Goal: Task Accomplishment & Management: Manage account settings

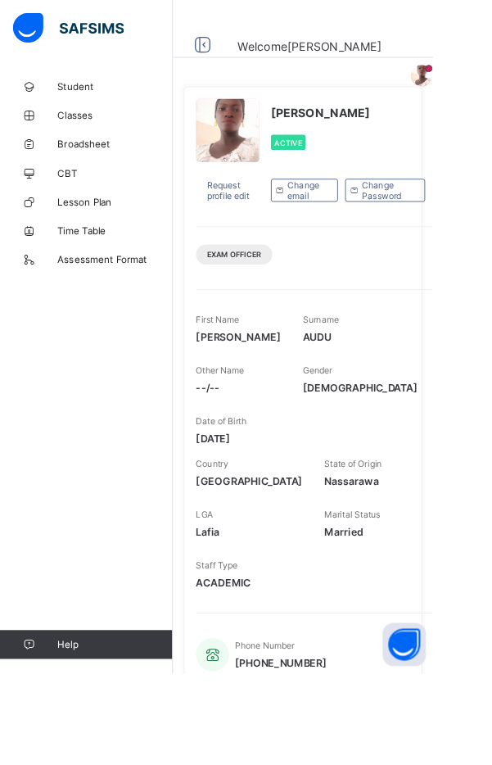
click at [88, 141] on link "Classes" at bounding box center [98, 131] width 197 height 33
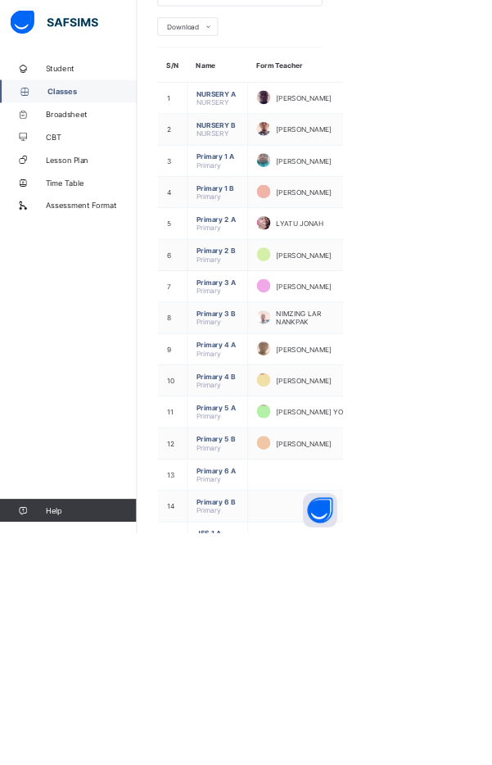
scroll to position [401, 0]
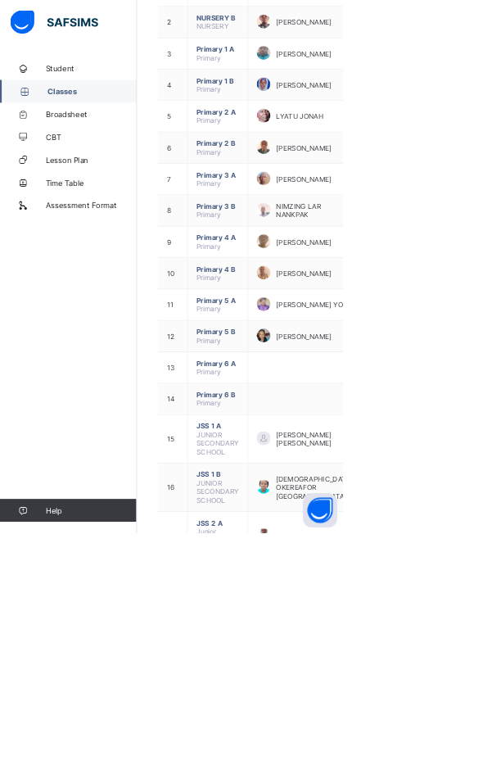
click at [0, 0] on ul "View Class" at bounding box center [0, 0] width 0 height 0
click at [0, 0] on div "View Class" at bounding box center [0, 0] width 0 height 0
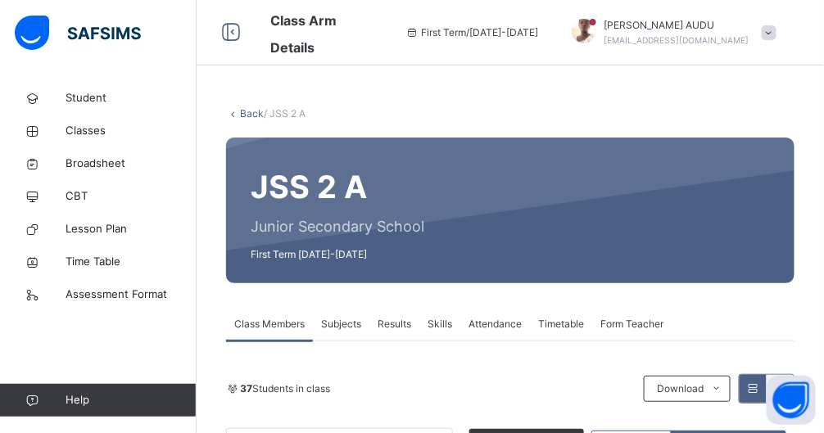
click at [492, 331] on span "Attendance" at bounding box center [495, 324] width 53 height 15
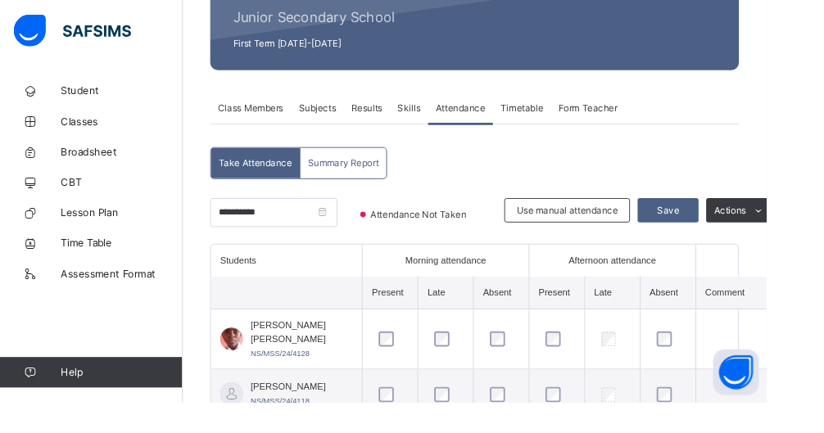
scroll to position [202, 0]
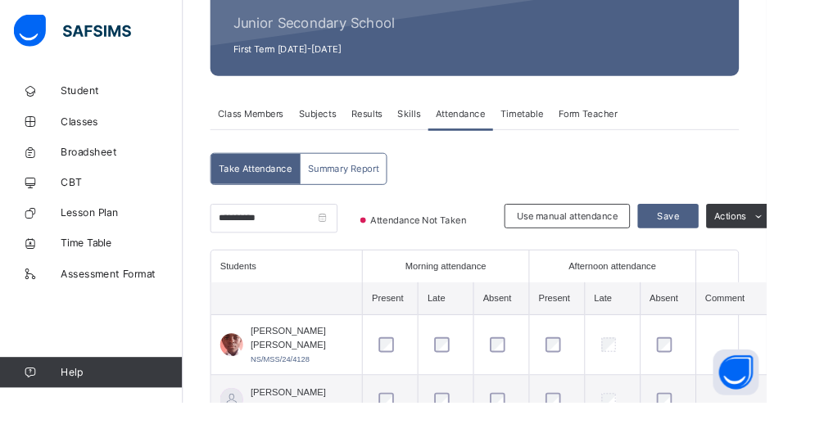
click at [492, 234] on span "Save" at bounding box center [718, 232] width 41 height 15
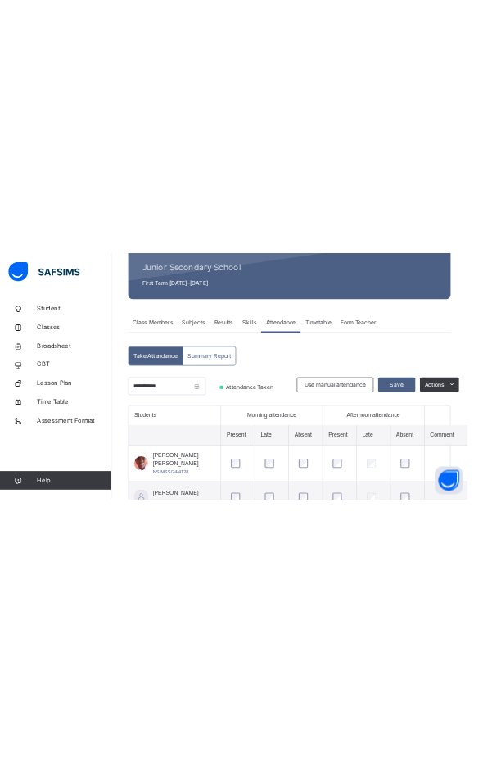
scroll to position [215, 0]
